Goal: Information Seeking & Learning: Learn about a topic

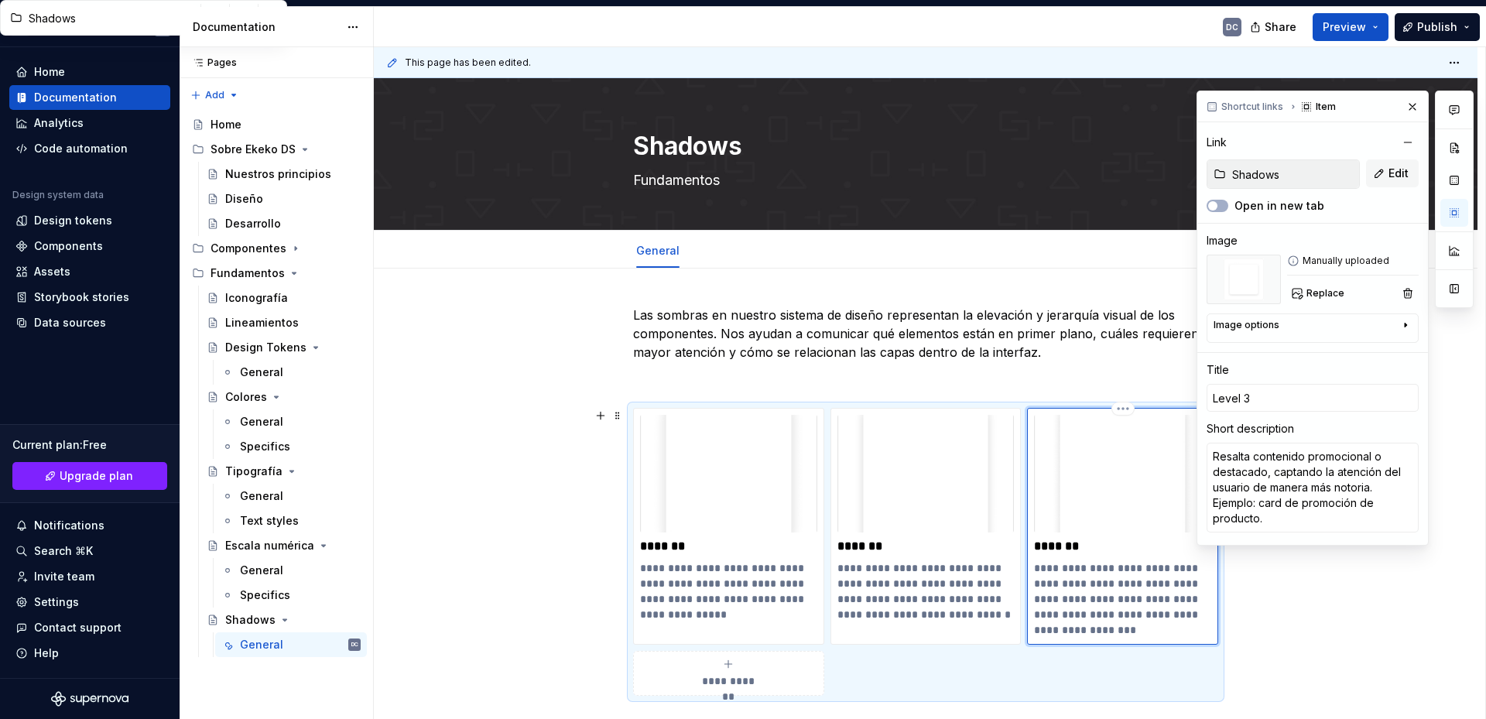
scroll to position [128, 0]
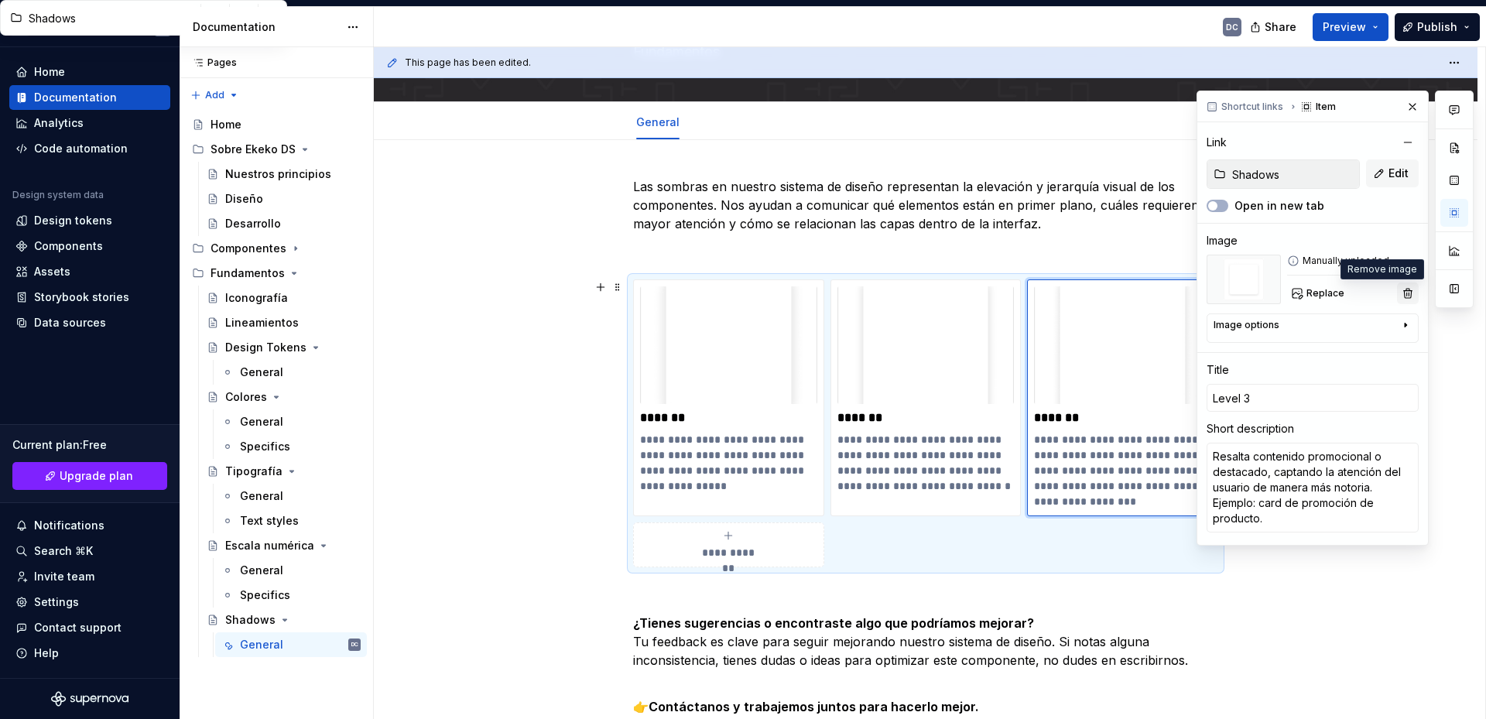
click at [1409, 294] on button "button" at bounding box center [1408, 293] width 22 height 22
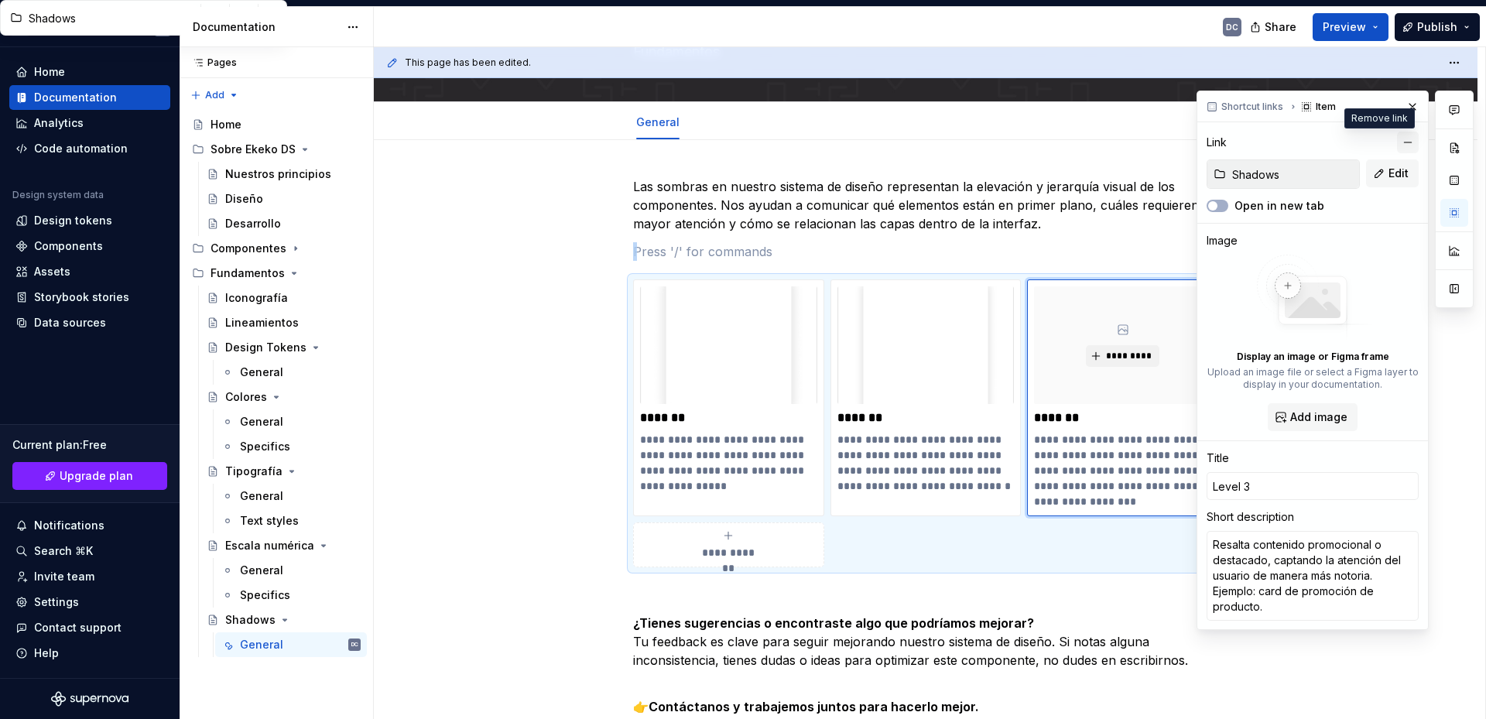
click at [1398, 142] on button "button" at bounding box center [1408, 143] width 22 height 22
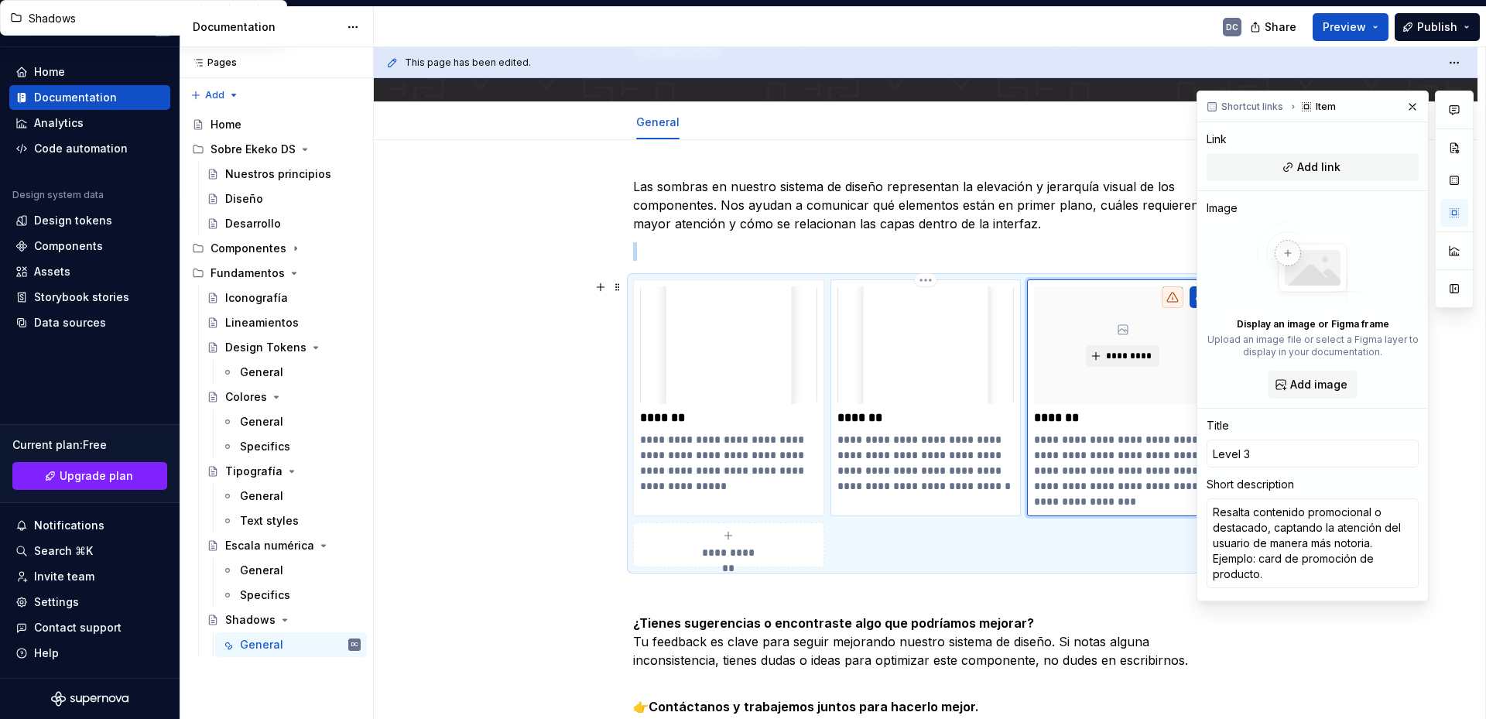
click at [926, 399] on img at bounding box center [925, 345] width 177 height 118
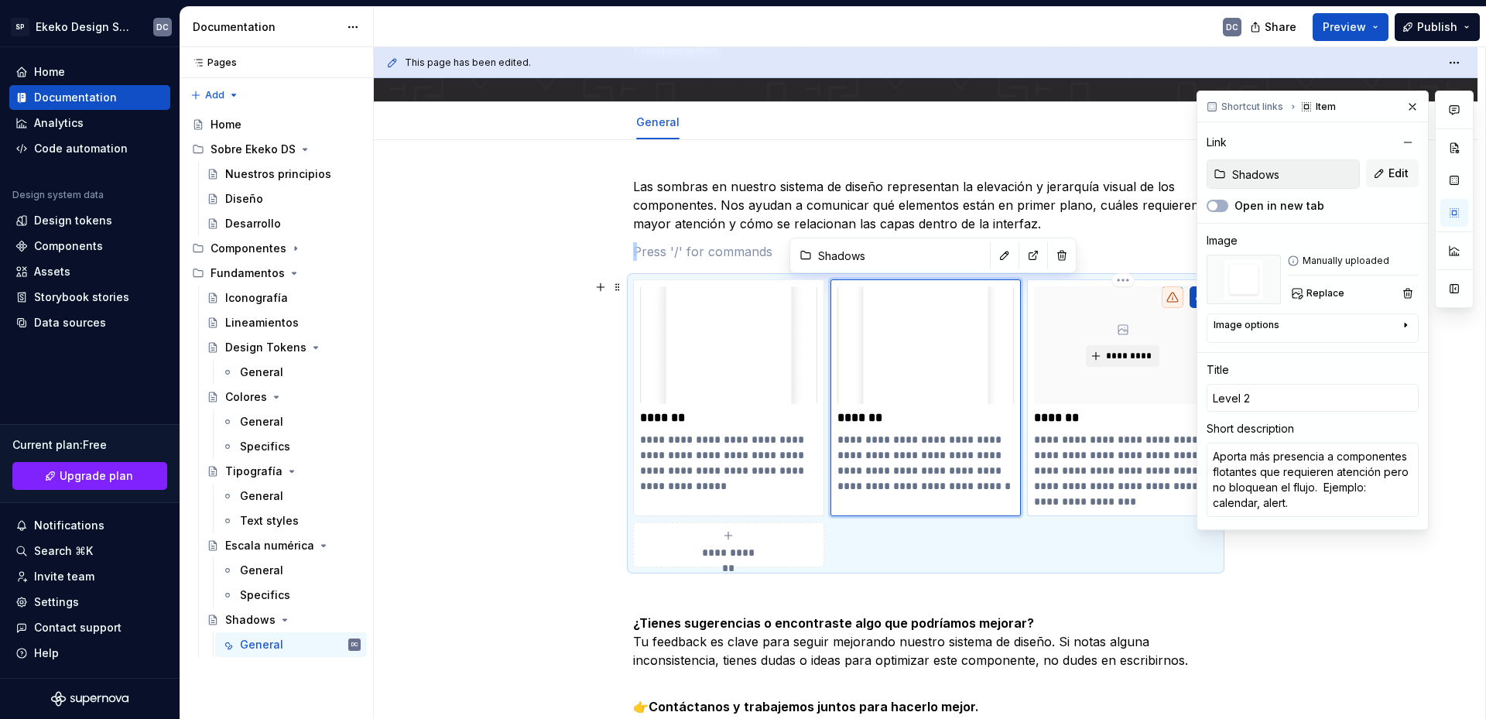
click at [1071, 387] on div "*********" at bounding box center [1122, 345] width 177 height 118
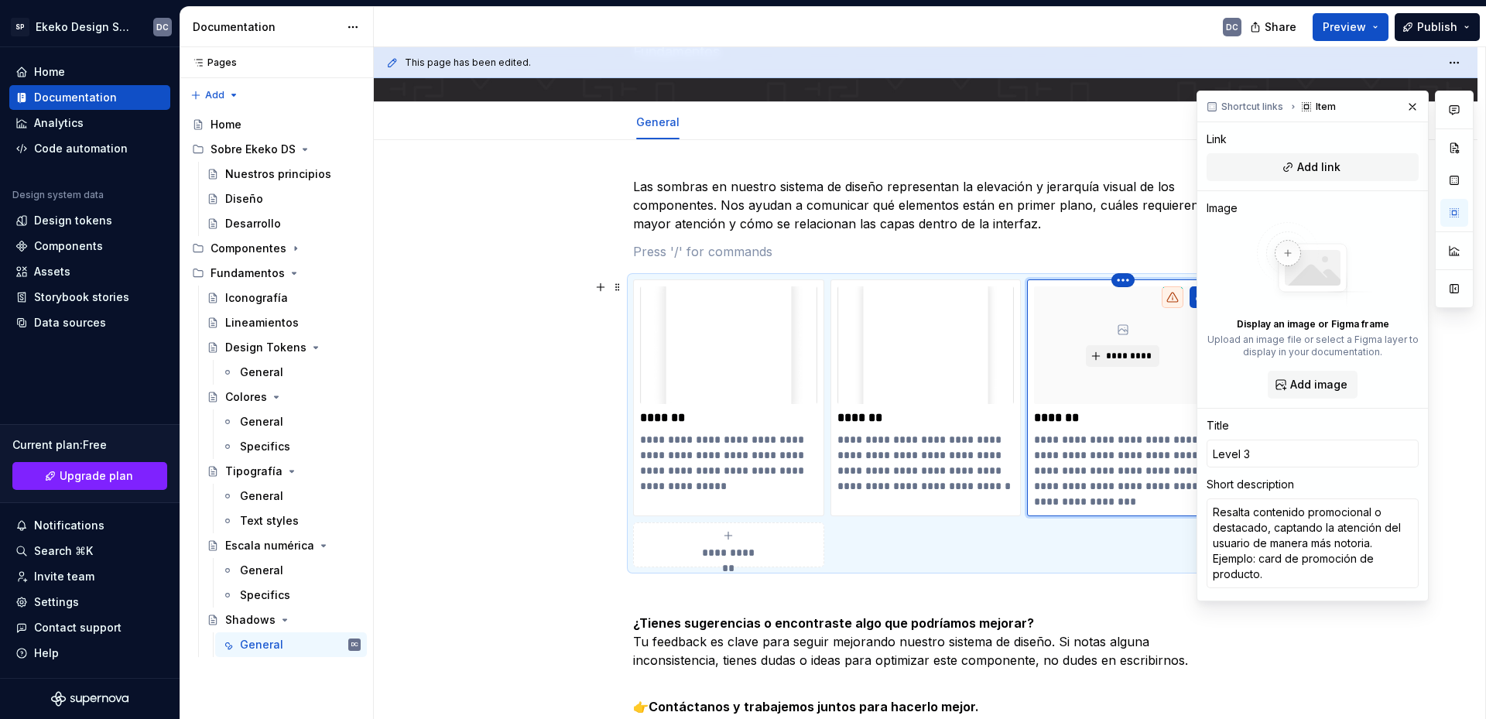
click at [1125, 276] on html "SP Ekeko Design System DC Home Documentation Analytics Code automation Design s…" at bounding box center [743, 359] width 1486 height 719
click at [1158, 321] on div "Delete item" at bounding box center [1180, 306] width 139 height 33
click at [1160, 309] on div "Delete item" at bounding box center [1190, 306] width 101 height 15
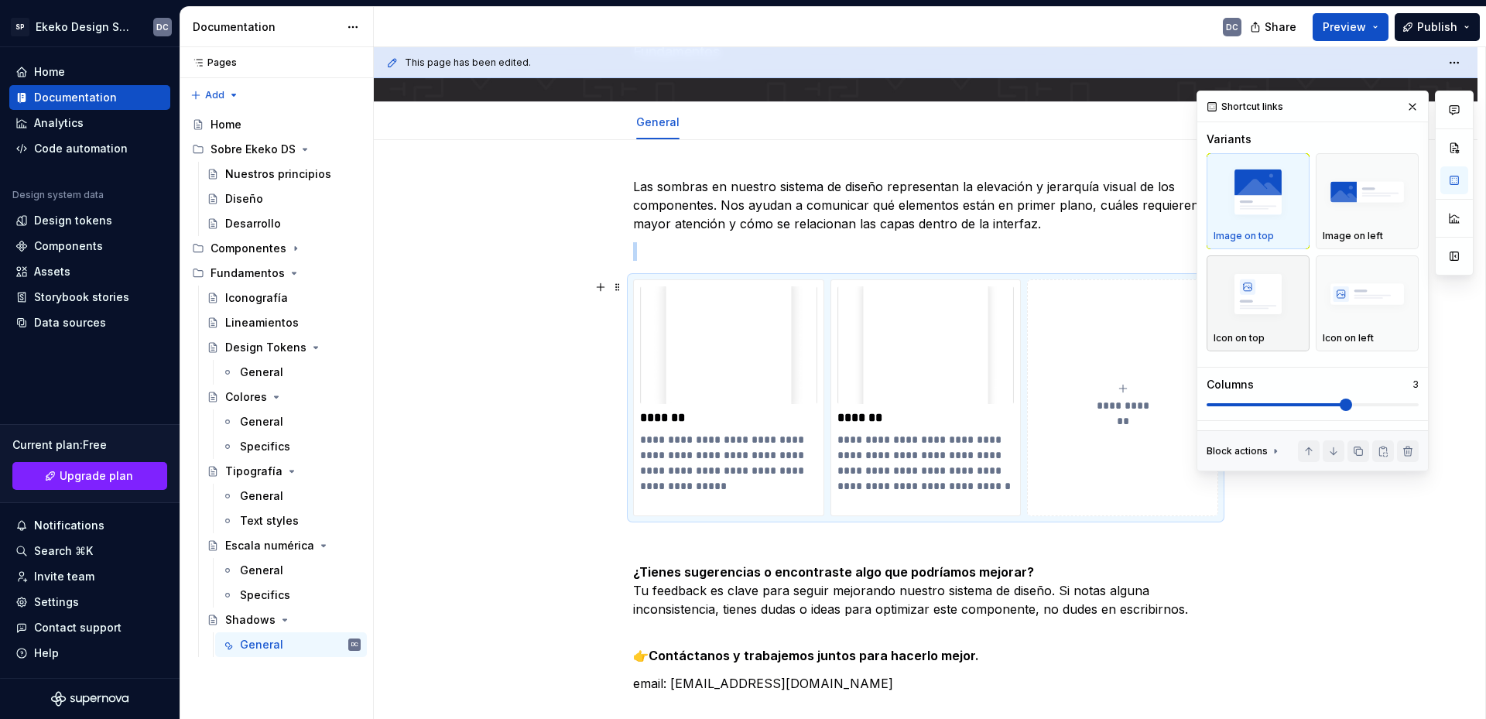
click at [1262, 300] on img "button" at bounding box center [1258, 294] width 89 height 56
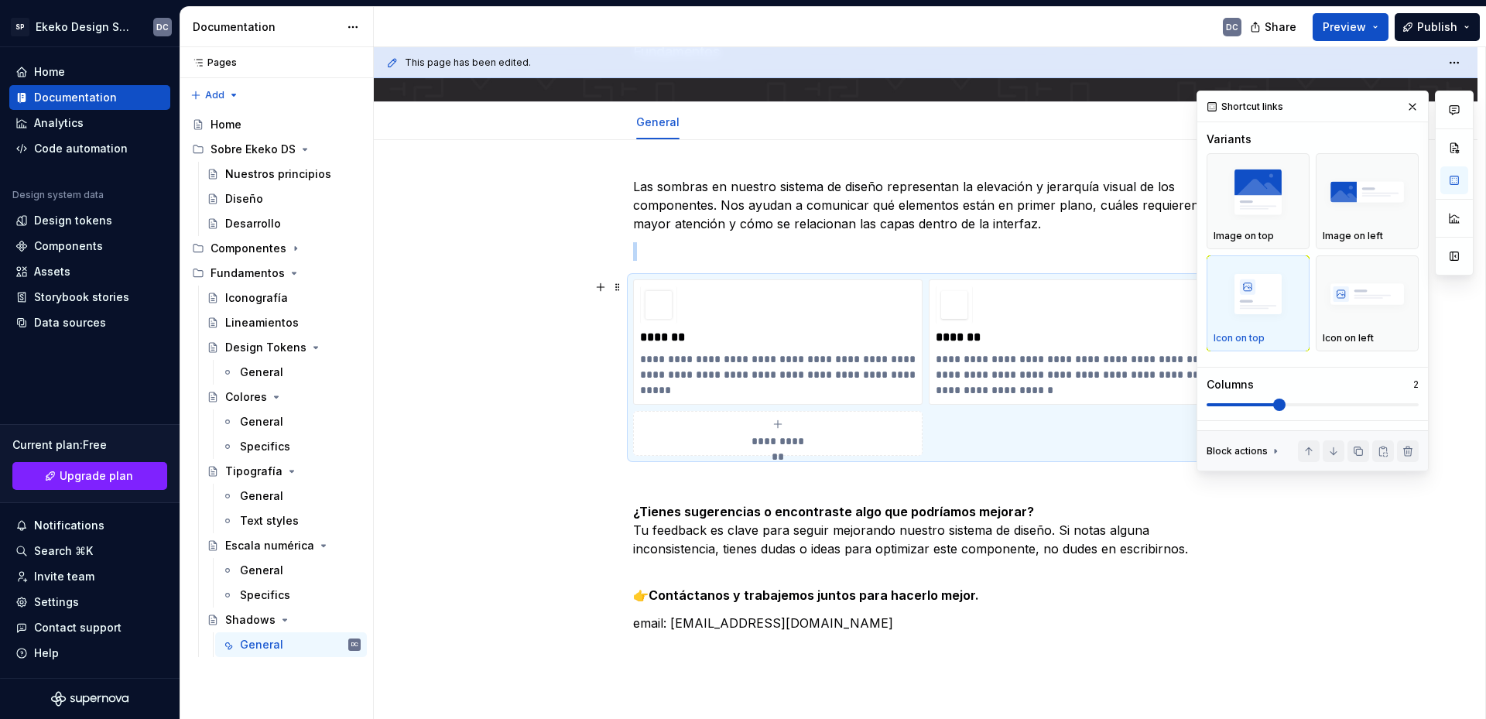
click at [1286, 409] on span at bounding box center [1279, 405] width 12 height 12
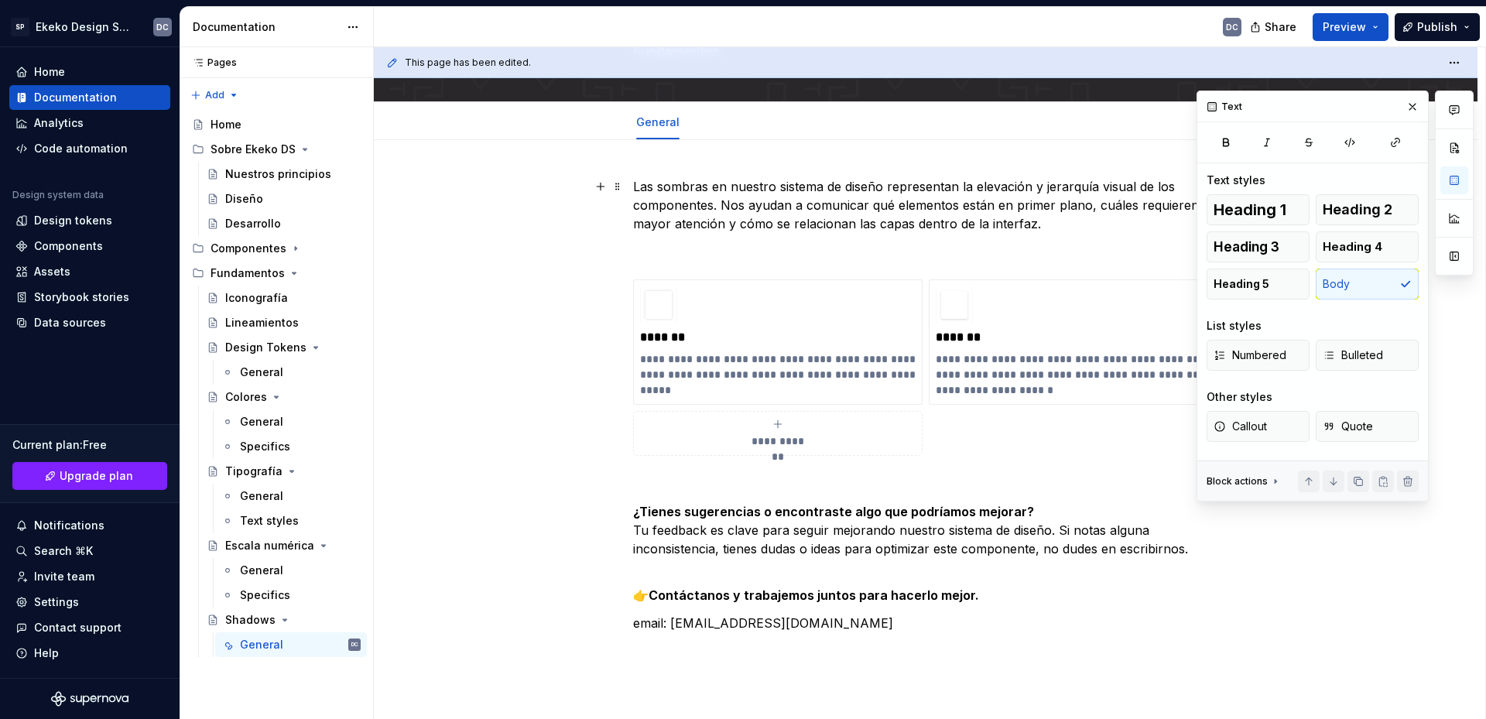
click at [1049, 230] on p "Las sombras en nuestro sistema de diseño representan la elevación y jerarquía v…" at bounding box center [925, 205] width 585 height 56
click at [1413, 105] on button "button" at bounding box center [1413, 107] width 22 height 22
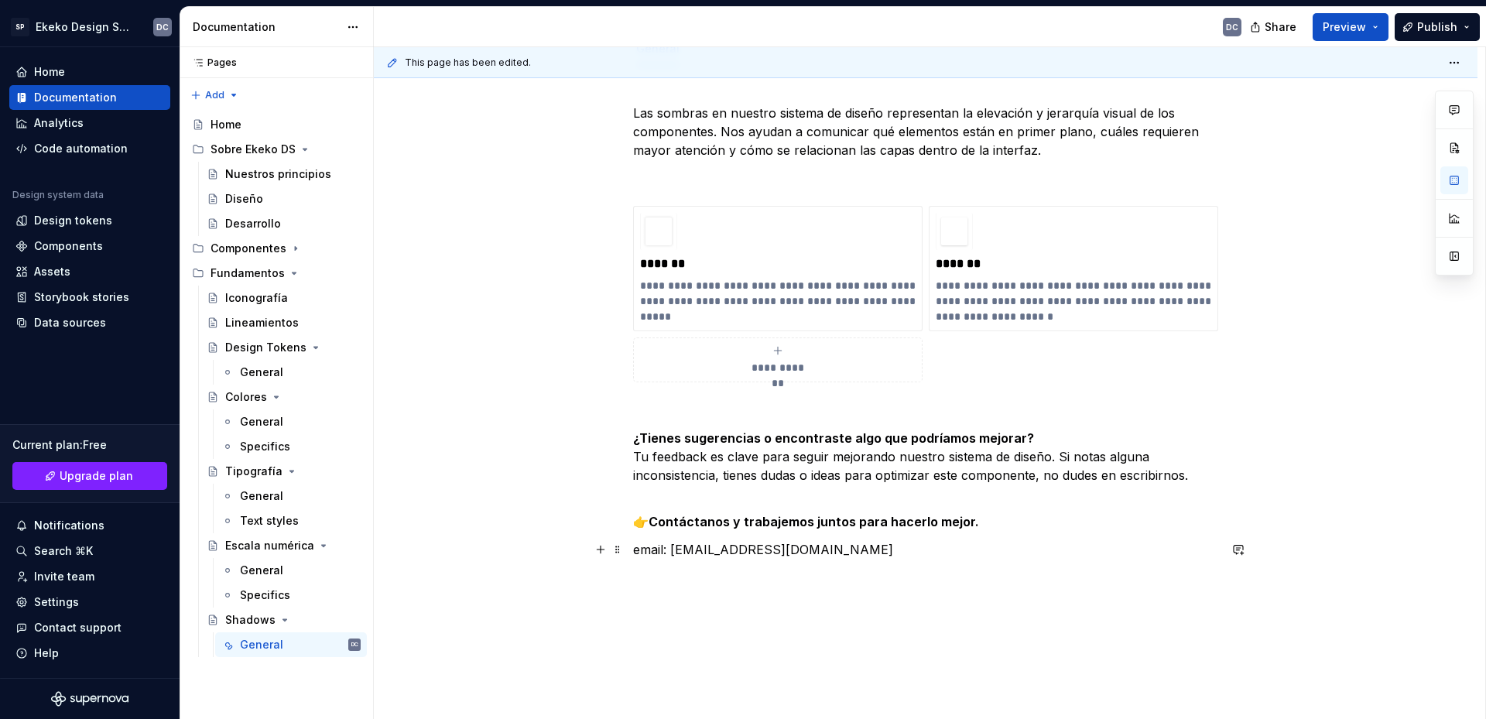
scroll to position [71, 0]
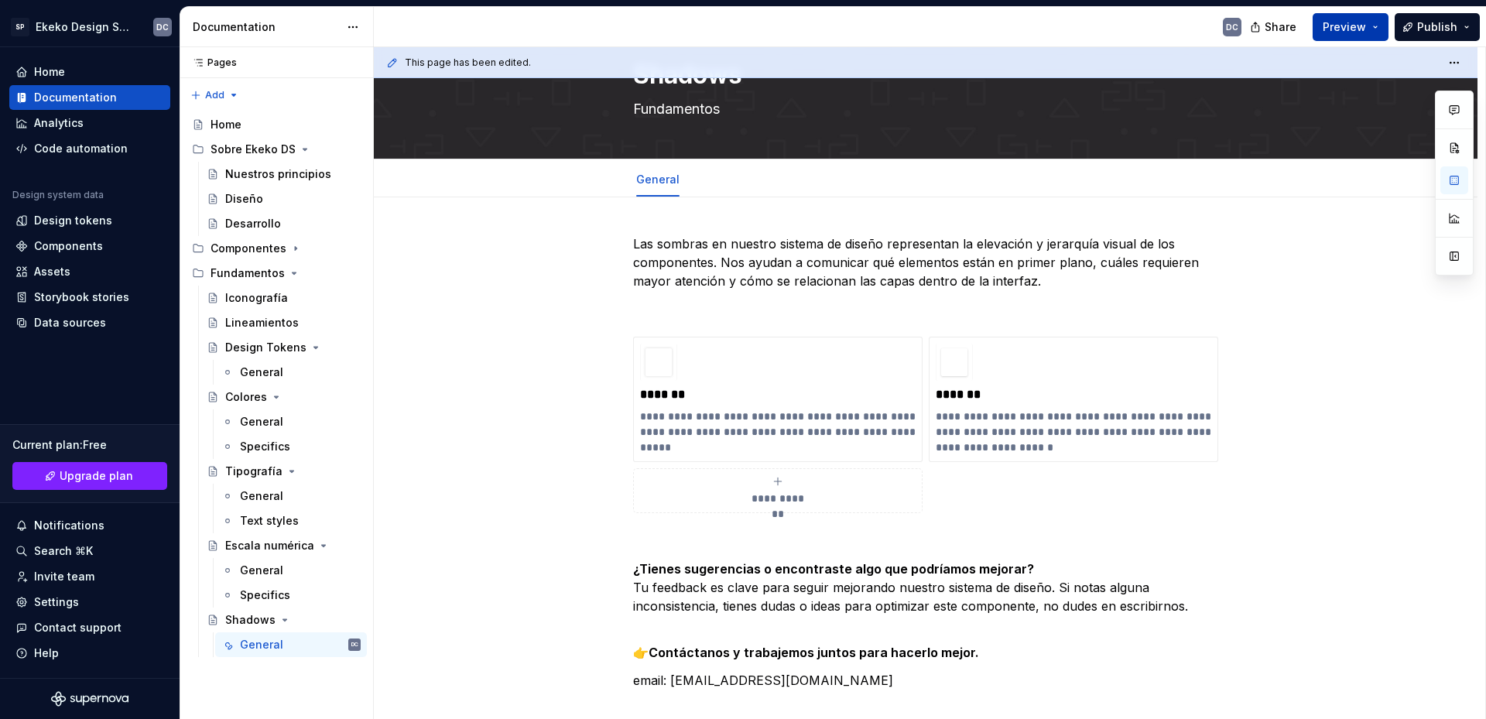
click at [1339, 29] on span "Preview" at bounding box center [1344, 26] width 43 height 15
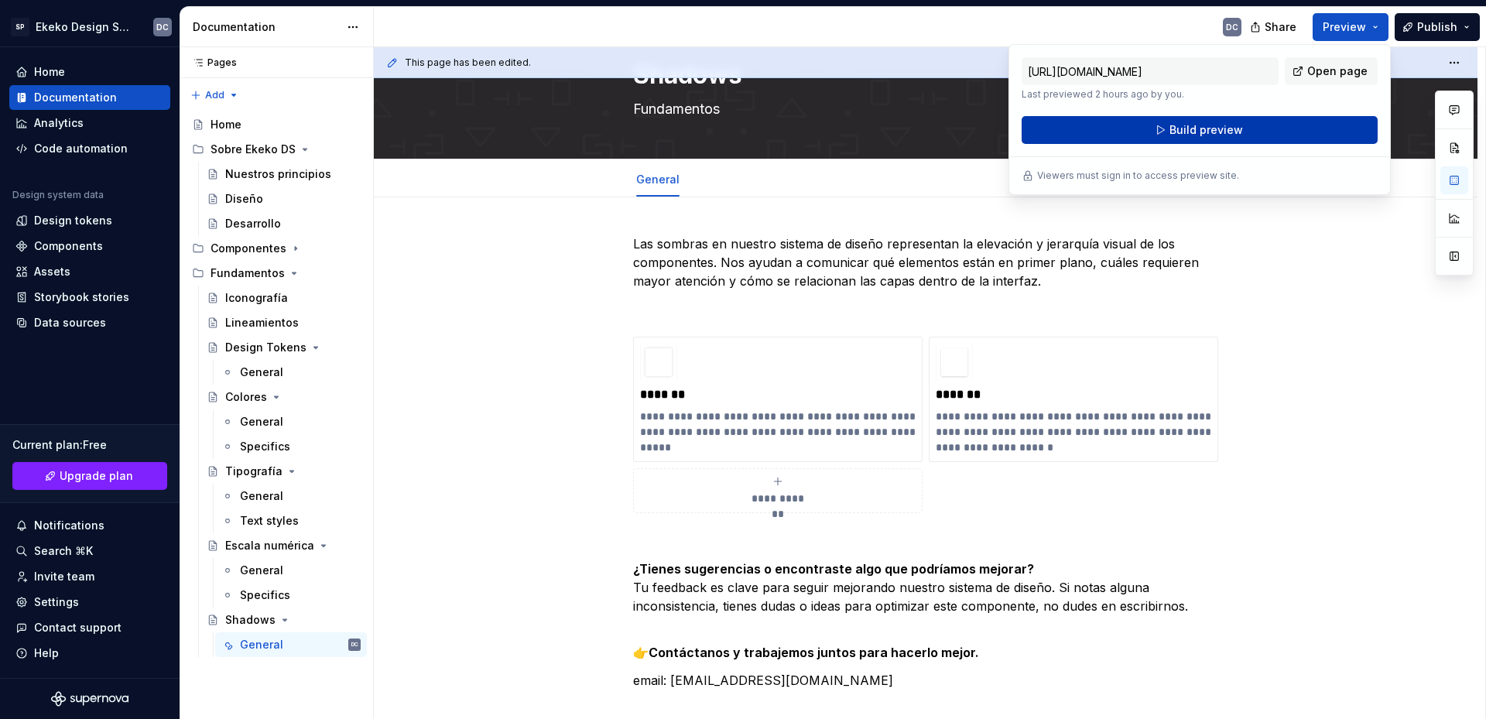
click at [1214, 121] on button "Build preview" at bounding box center [1200, 130] width 356 height 28
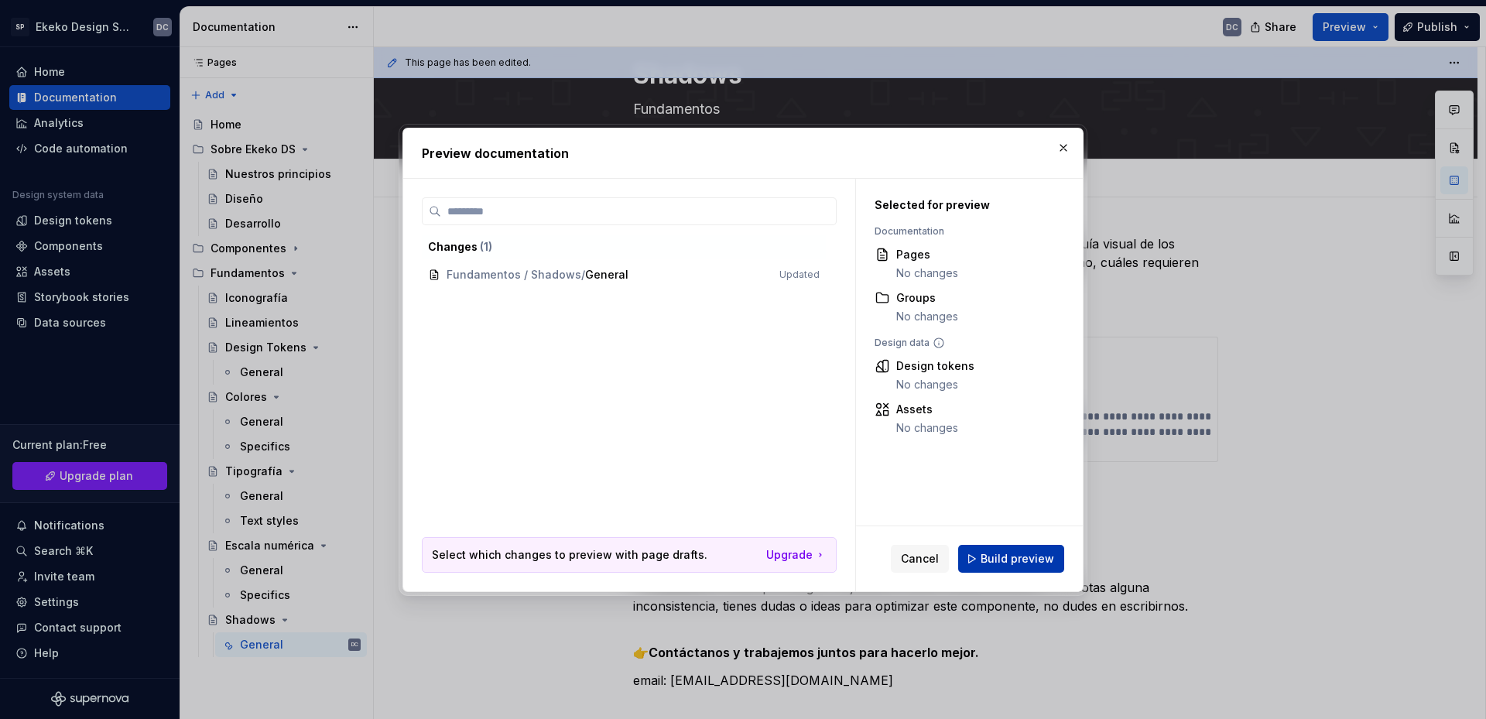
click at [1002, 547] on button "Build preview" at bounding box center [1011, 559] width 106 height 28
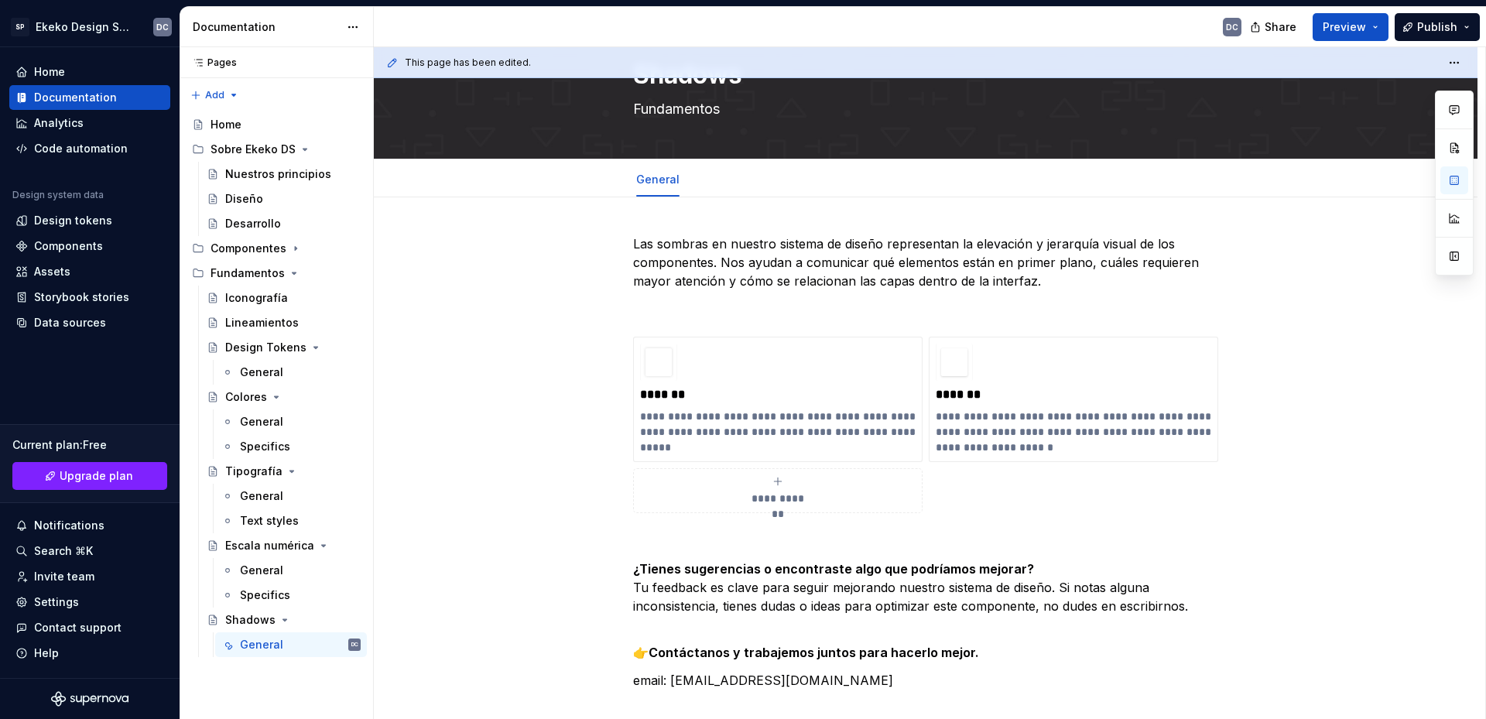
type textarea "*"
